Goal: Task Accomplishment & Management: Use online tool/utility

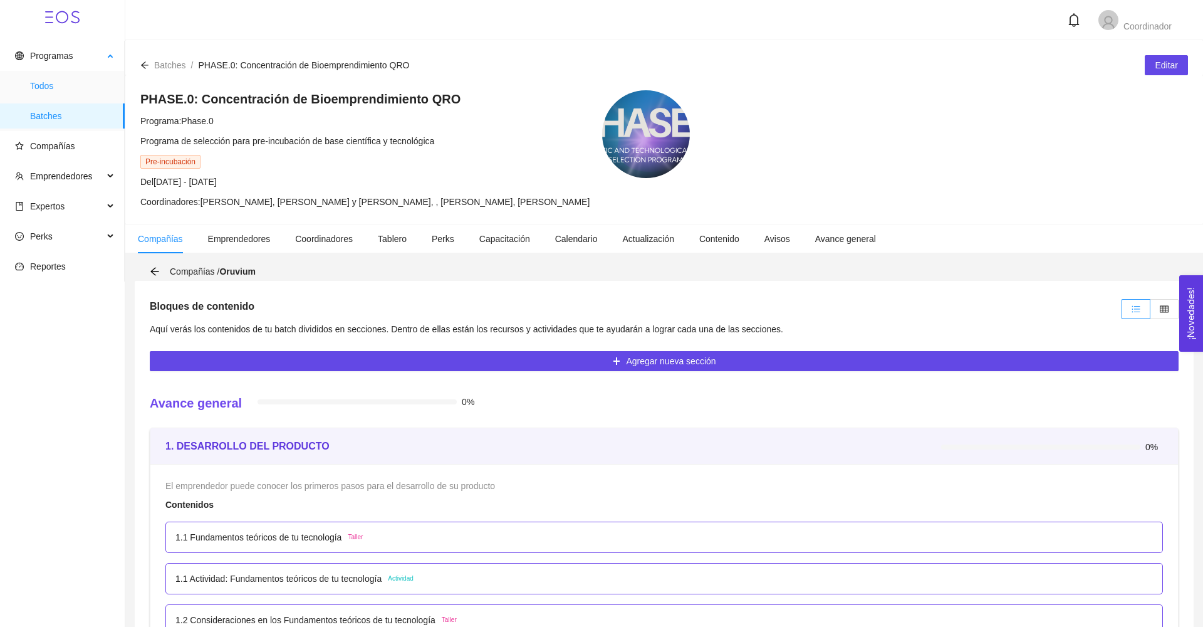
click at [39, 84] on span "Todos" at bounding box center [72, 85] width 85 height 25
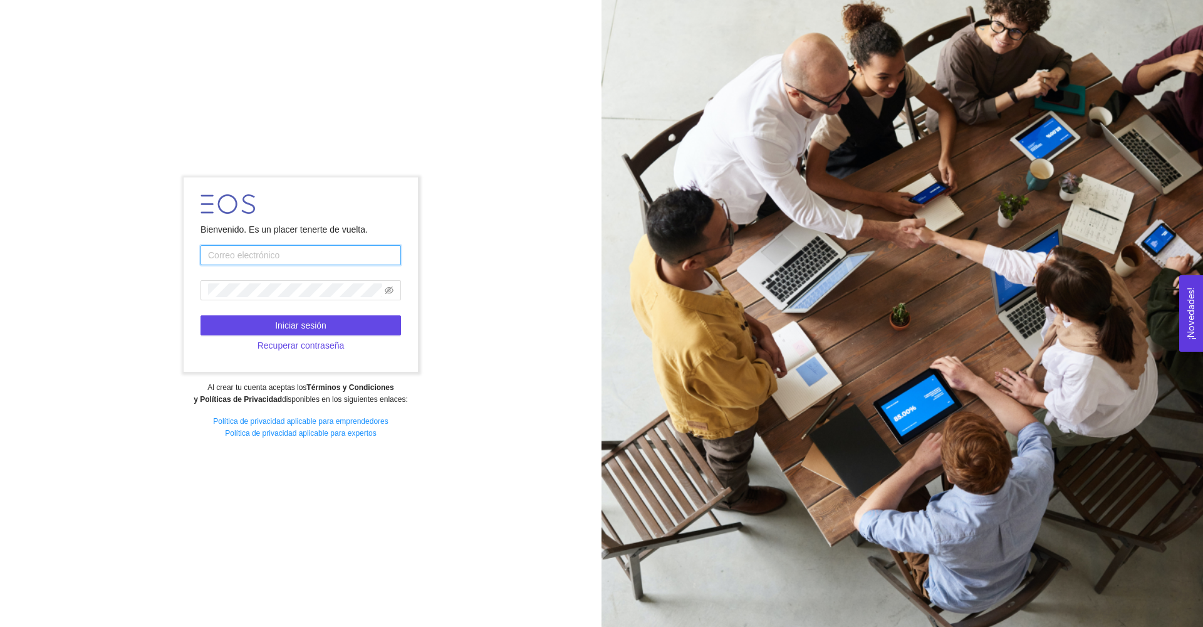
type input "[EMAIL_ADDRESS][DOMAIN_NAME]"
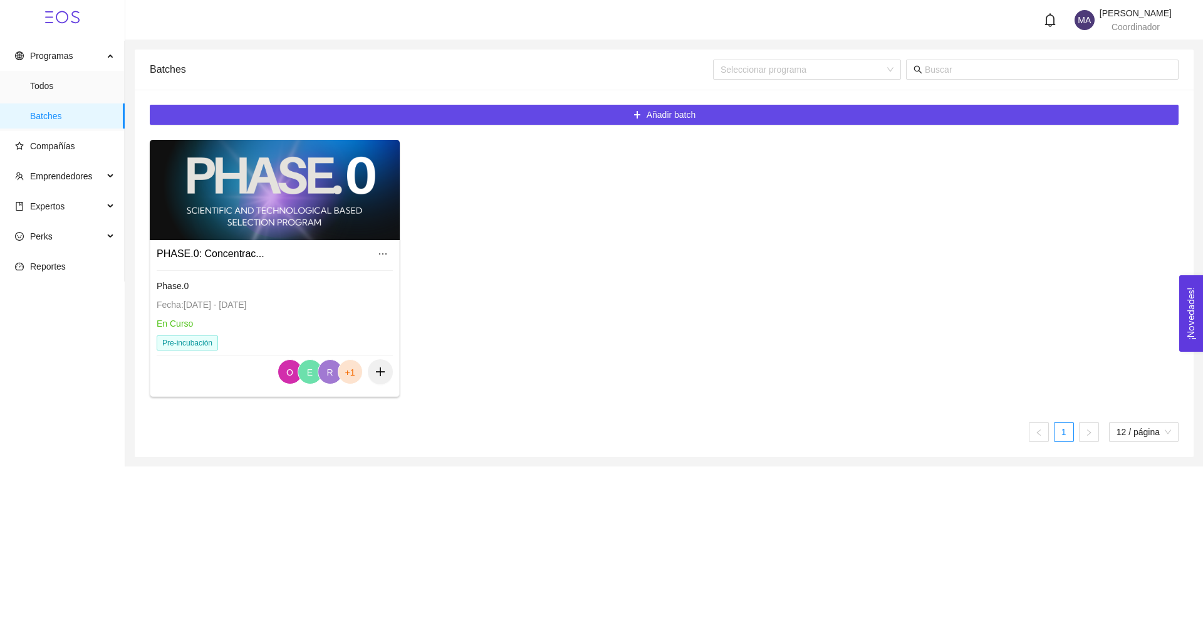
click at [179, 197] on div at bounding box center [275, 190] width 250 height 100
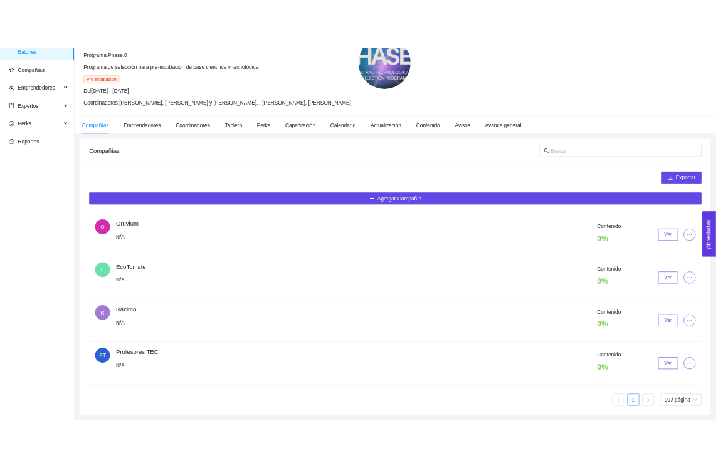
scroll to position [108, 0]
